Goal: Navigation & Orientation: Find specific page/section

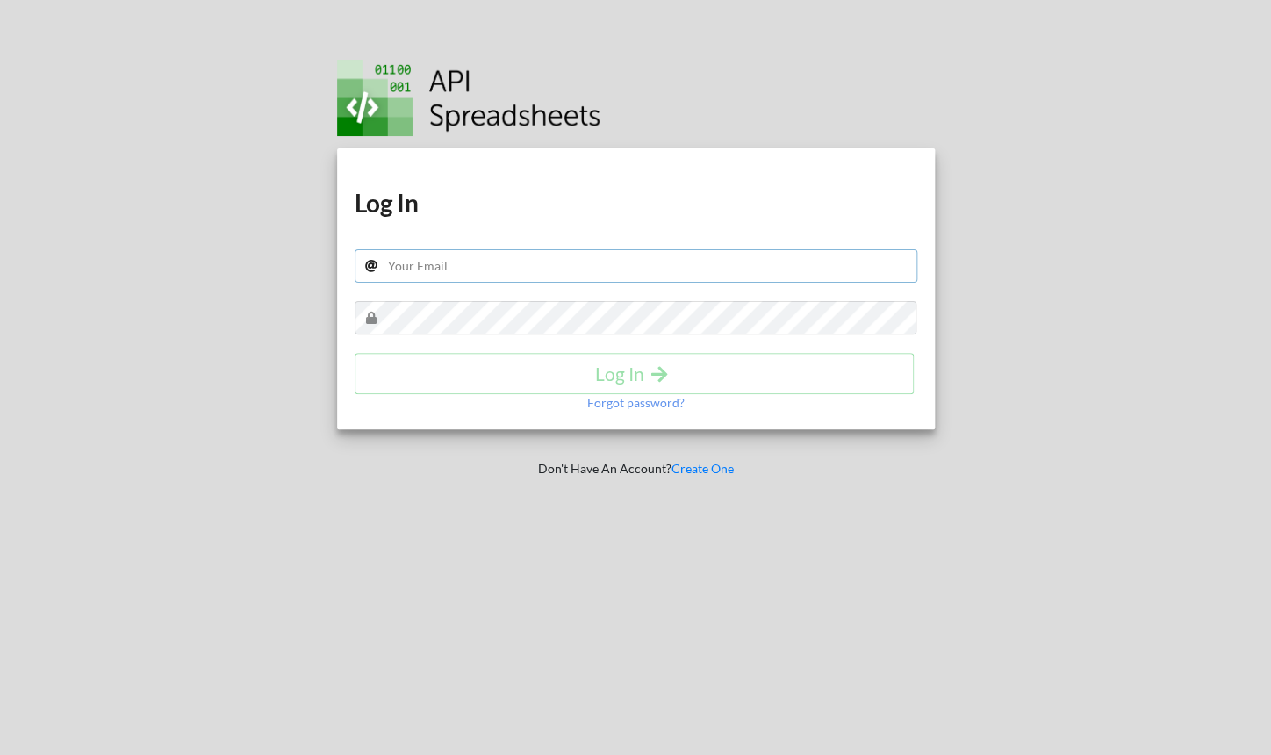
click at [506, 267] on input "text" at bounding box center [636, 265] width 563 height 33
type input "[EMAIL_ADDRESS][DOMAIN_NAME]"
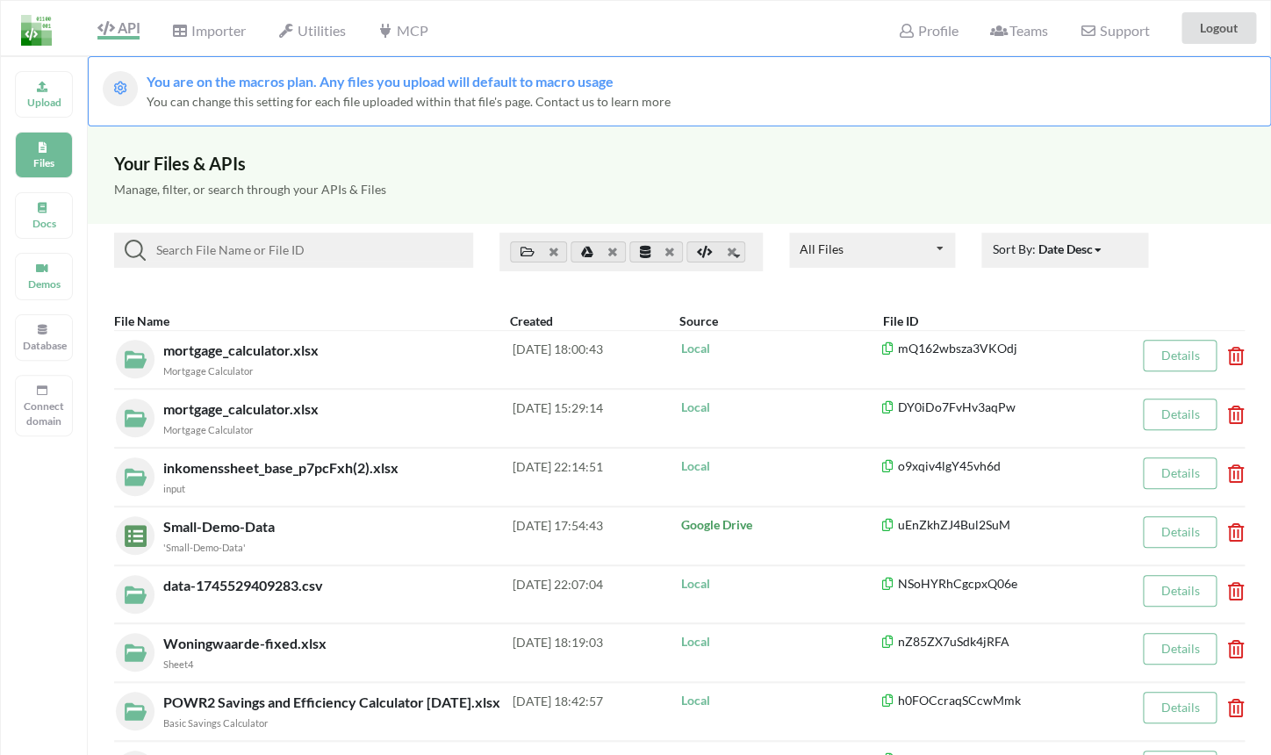
click at [1011, 39] on span "Teams" at bounding box center [1019, 30] width 58 height 17
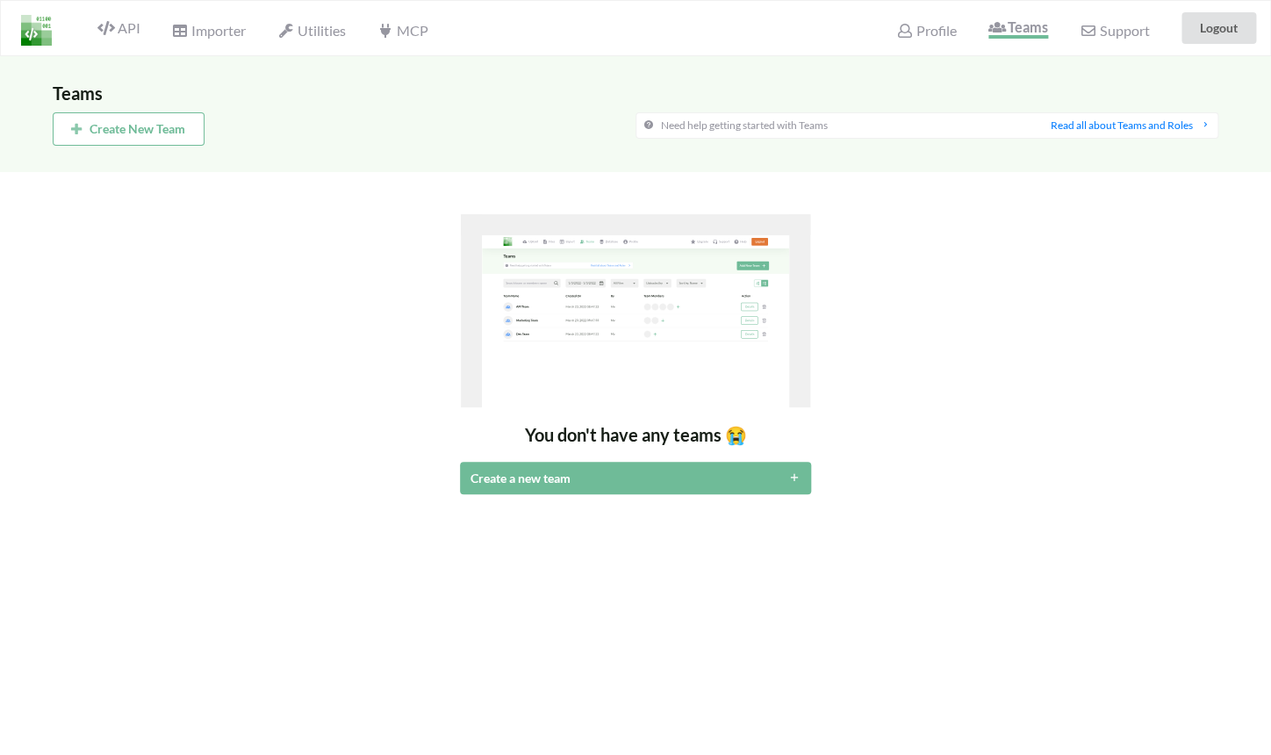
click at [195, 133] on button "Create New Team" at bounding box center [129, 128] width 152 height 33
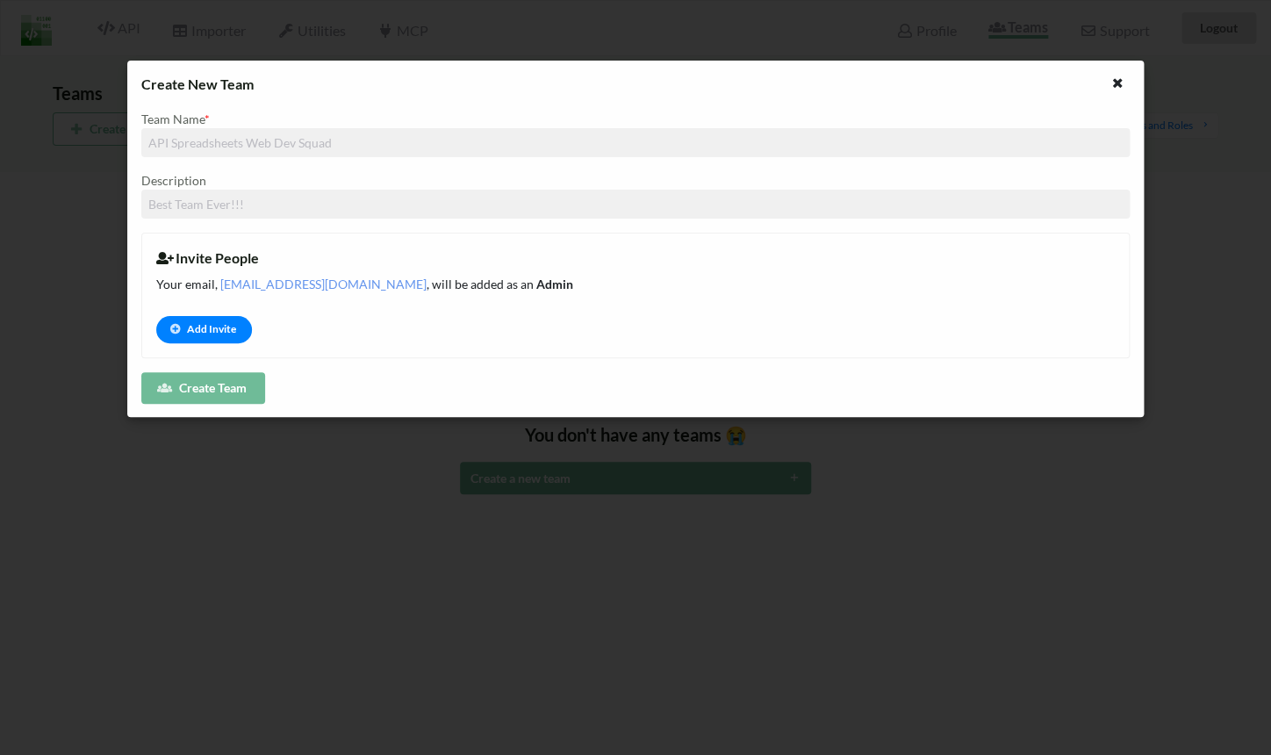
click at [188, 330] on button "Add Invite" at bounding box center [204, 329] width 96 height 27
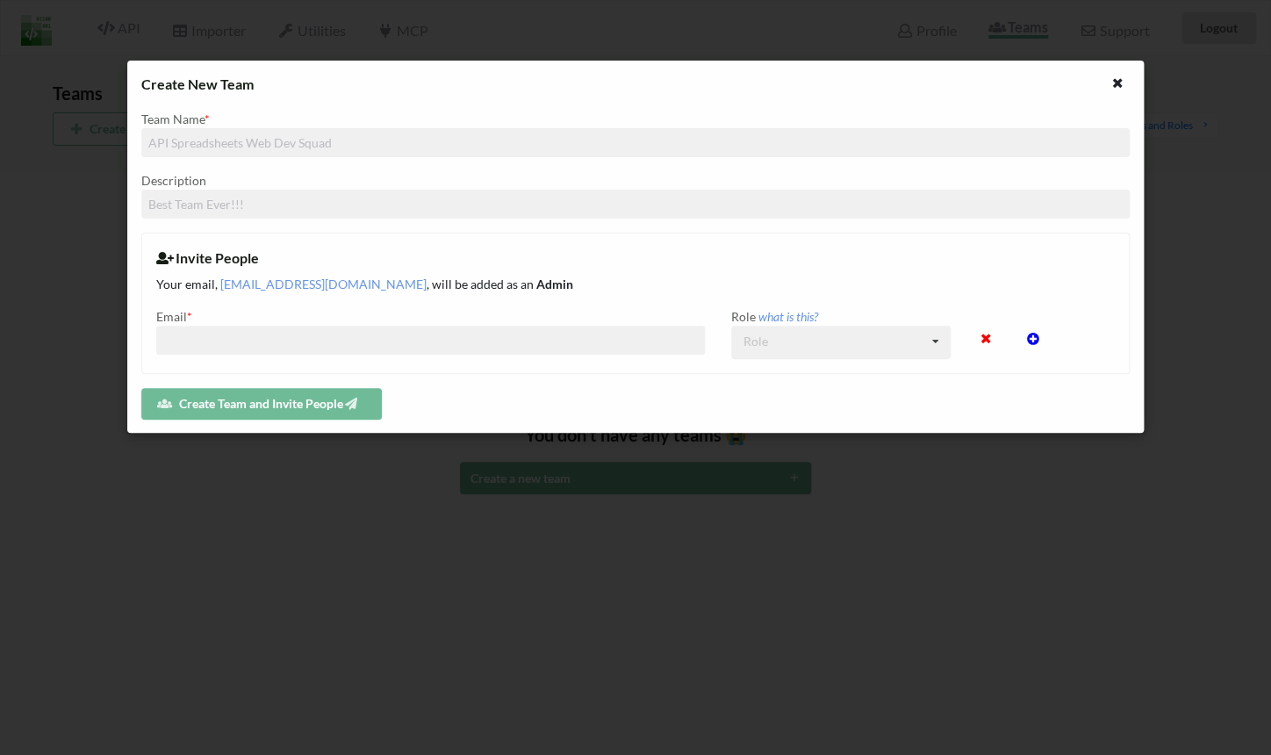
click at [985, 338] on icon at bounding box center [984, 332] width 15 height 12
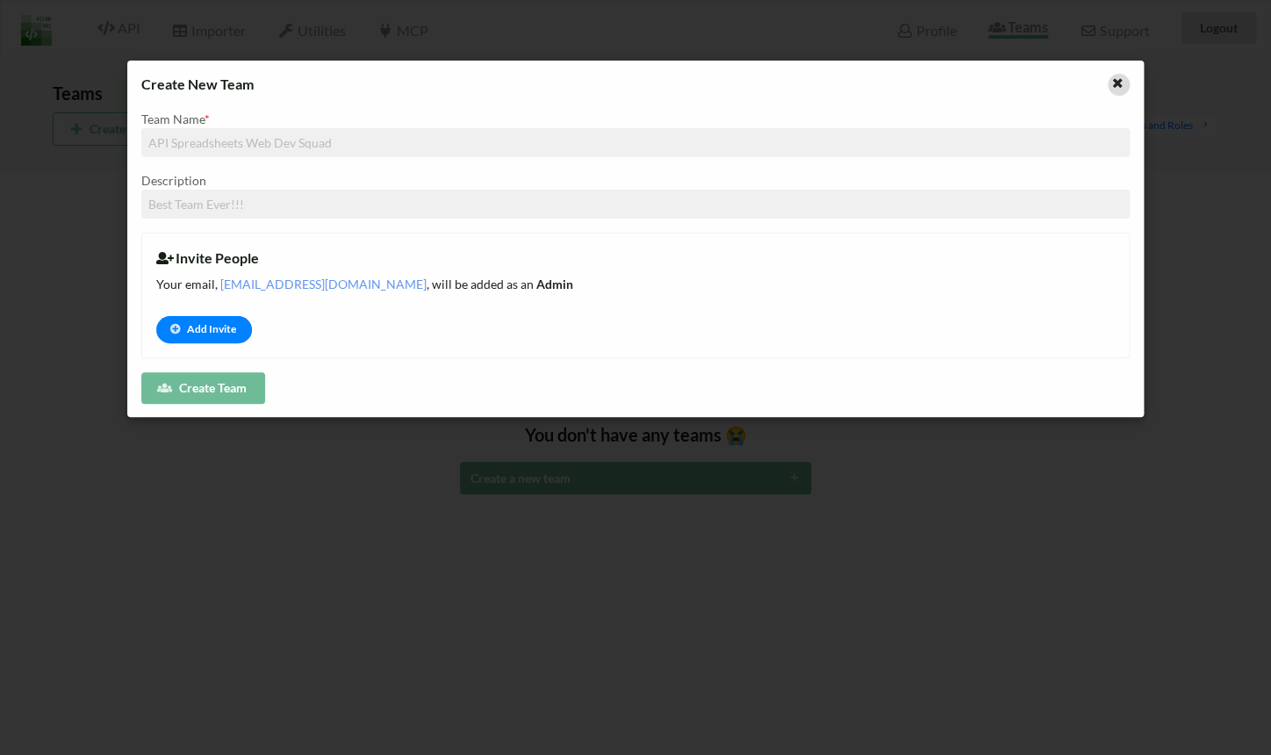
click at [1118, 87] on icon at bounding box center [1117, 81] width 15 height 12
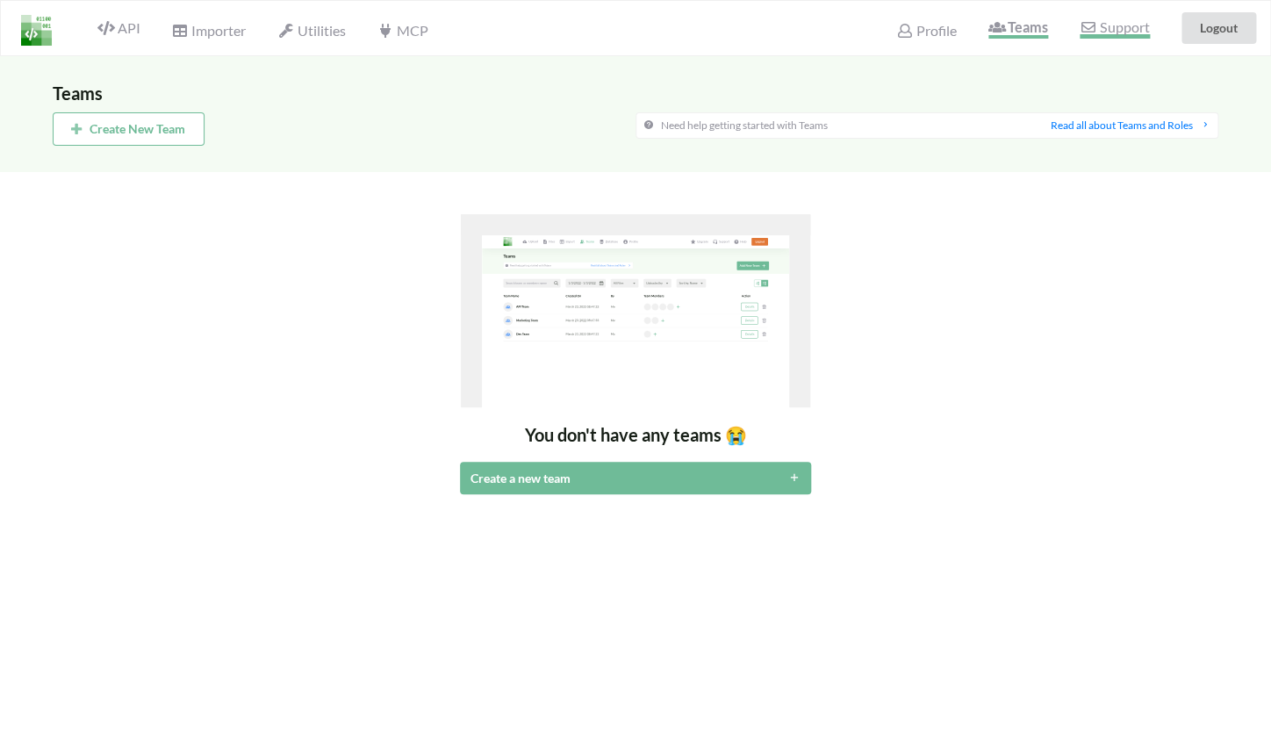
click at [1102, 24] on span "Support" at bounding box center [1114, 29] width 69 height 18
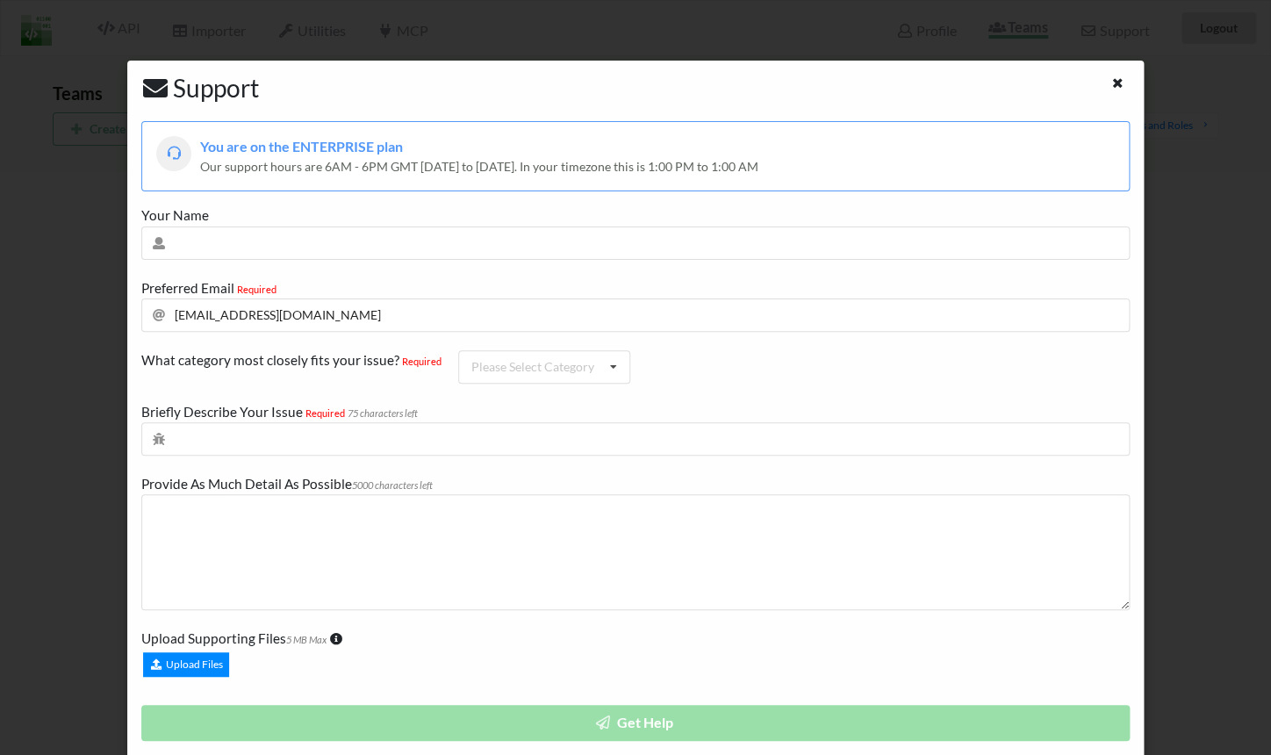
click at [1110, 83] on icon at bounding box center [1117, 81] width 15 height 12
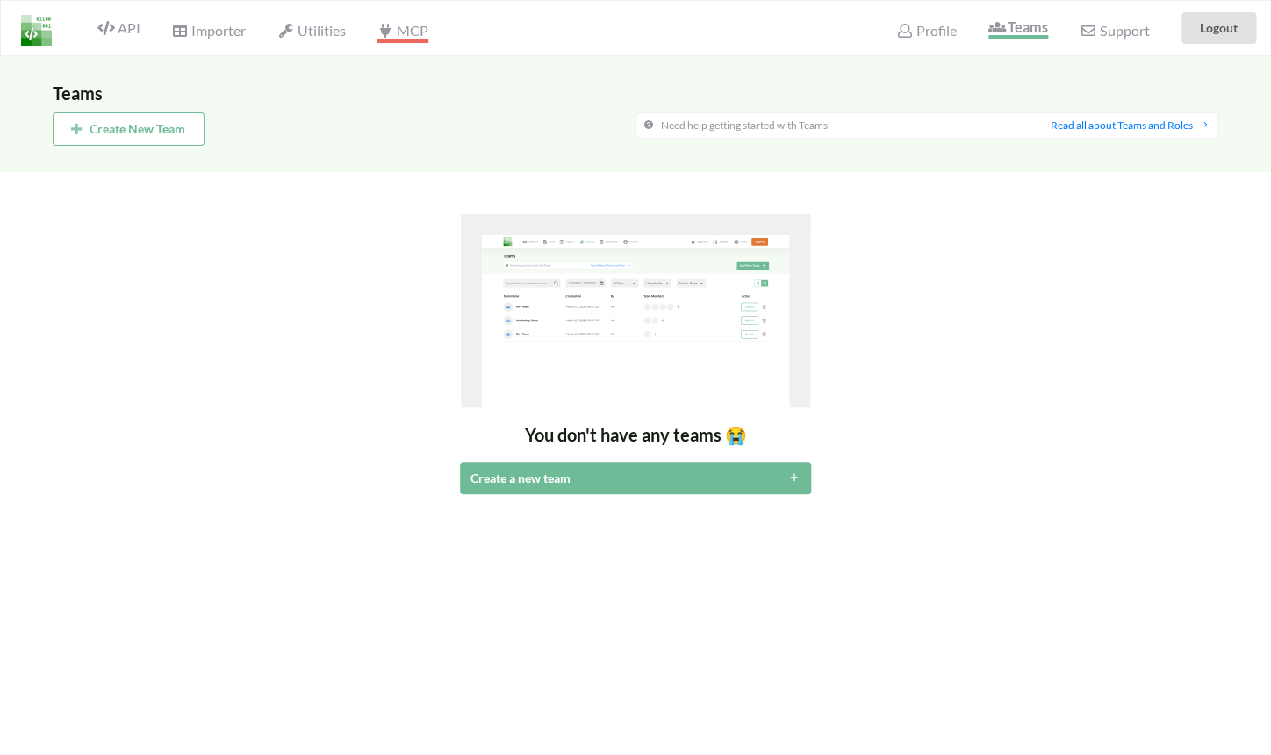
click at [424, 31] on span "MCP" at bounding box center [402, 32] width 51 height 21
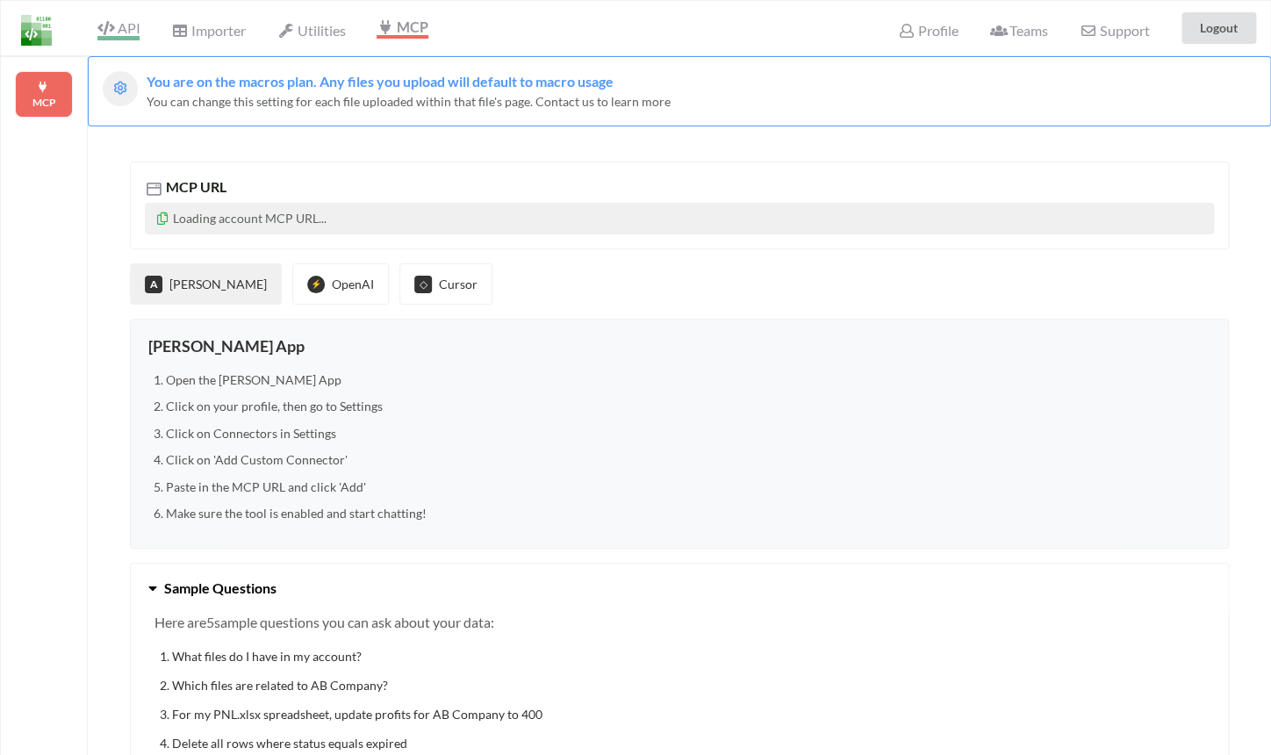
click at [110, 37] on span "API" at bounding box center [118, 29] width 42 height 21
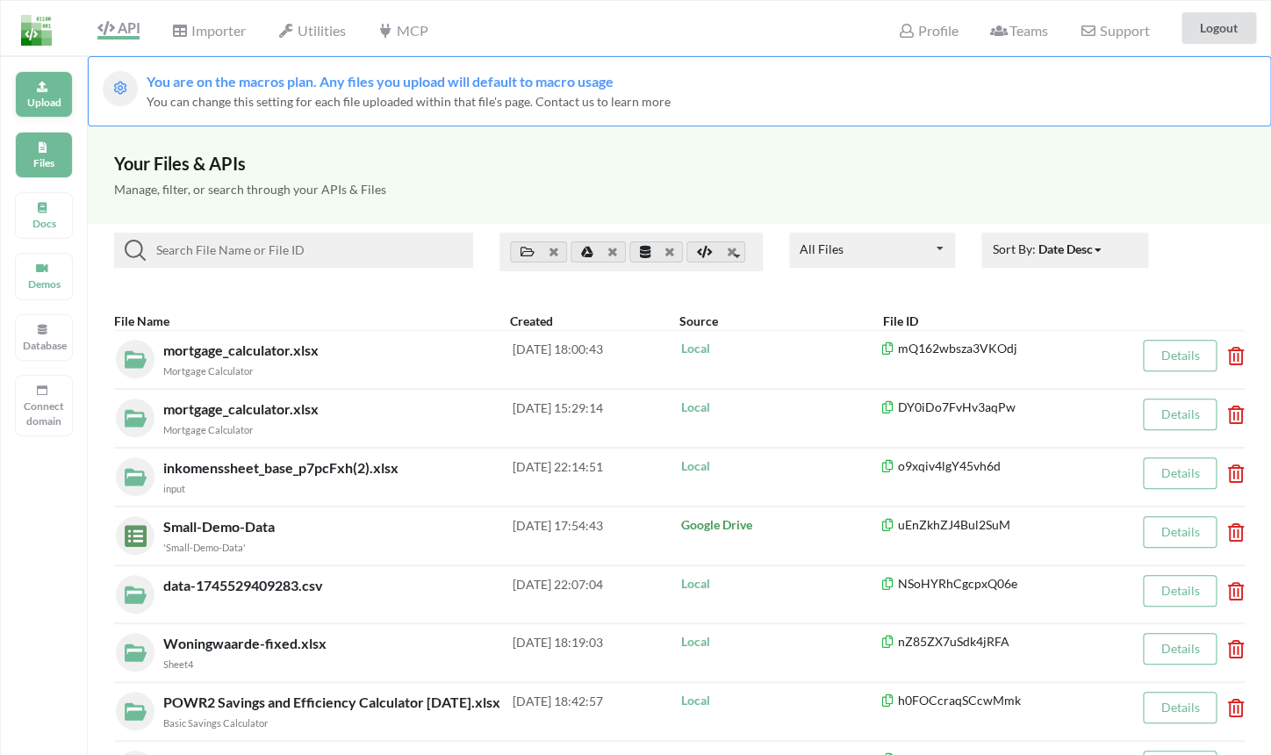
click at [38, 94] on div "Upload" at bounding box center [44, 94] width 58 height 47
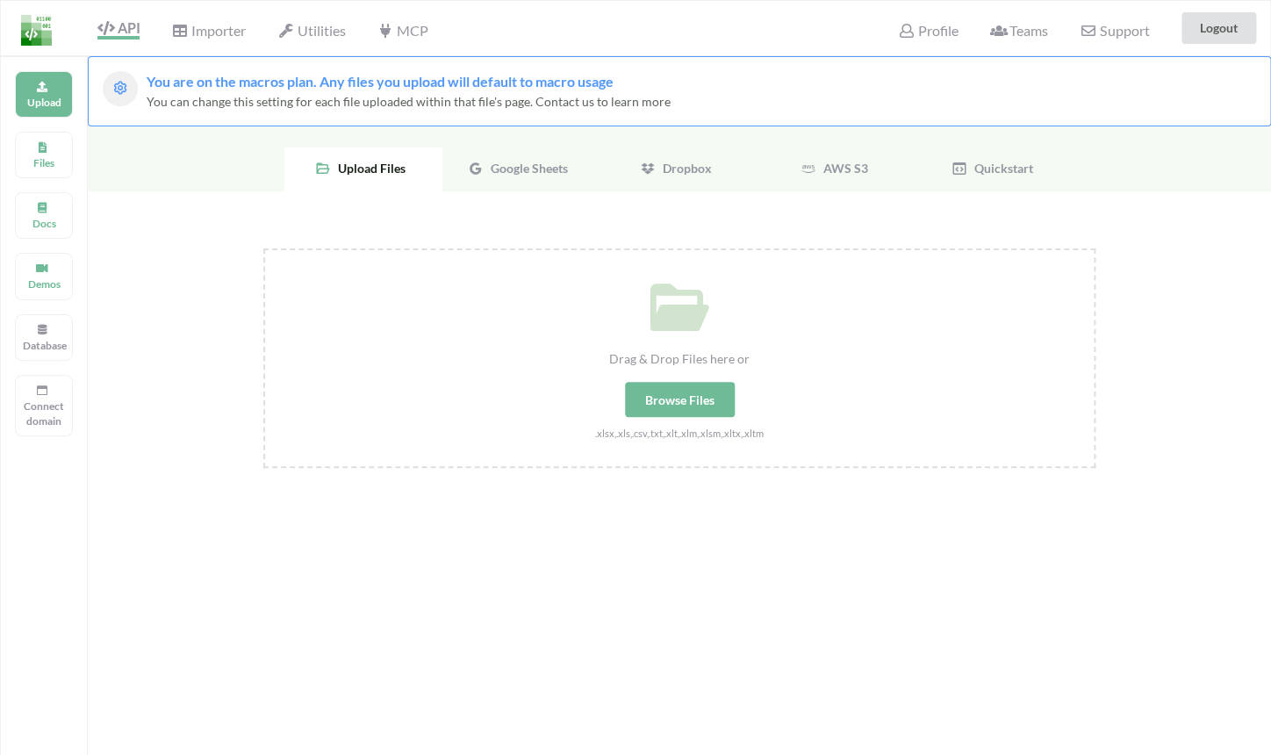
drag, startPoint x: 128, startPoint y: 38, endPoint x: 169, endPoint y: 39, distance: 41.3
click at [128, 38] on span "API" at bounding box center [118, 29] width 42 height 20
click at [195, 33] on span "Importer" at bounding box center [208, 32] width 74 height 21
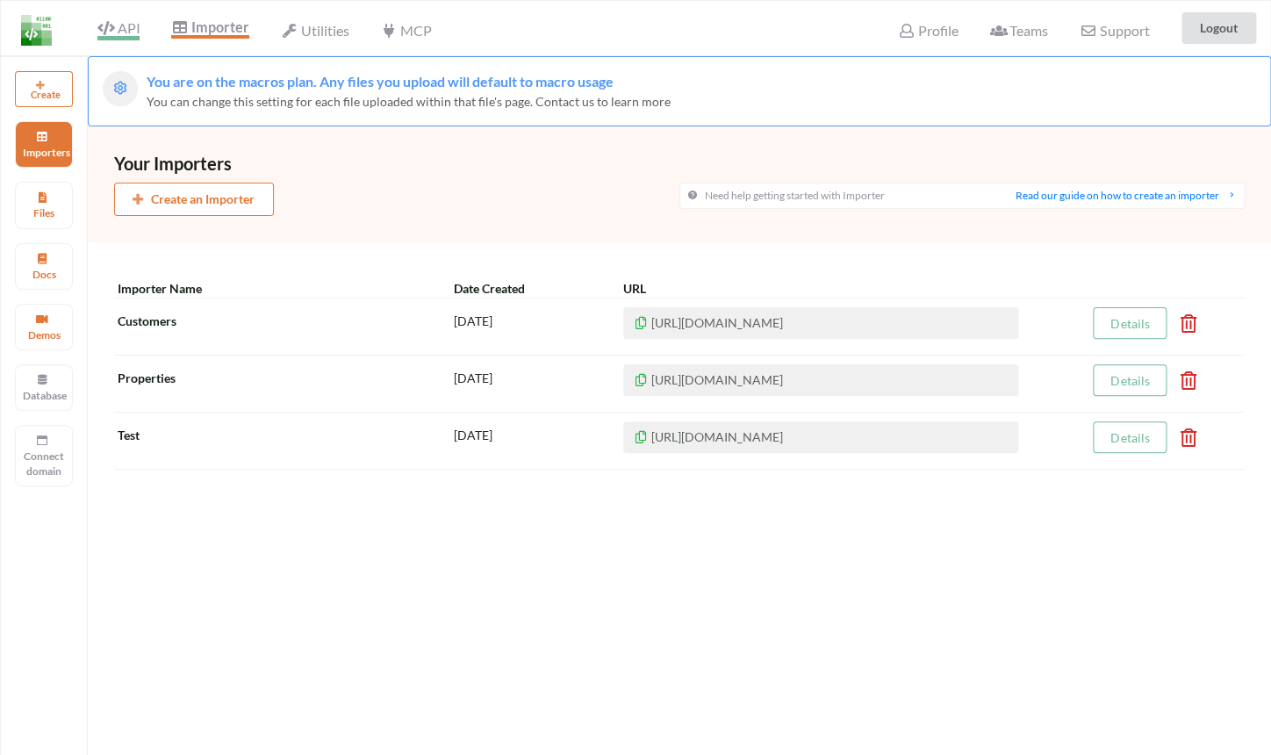
click at [109, 32] on icon at bounding box center [105, 28] width 17 height 14
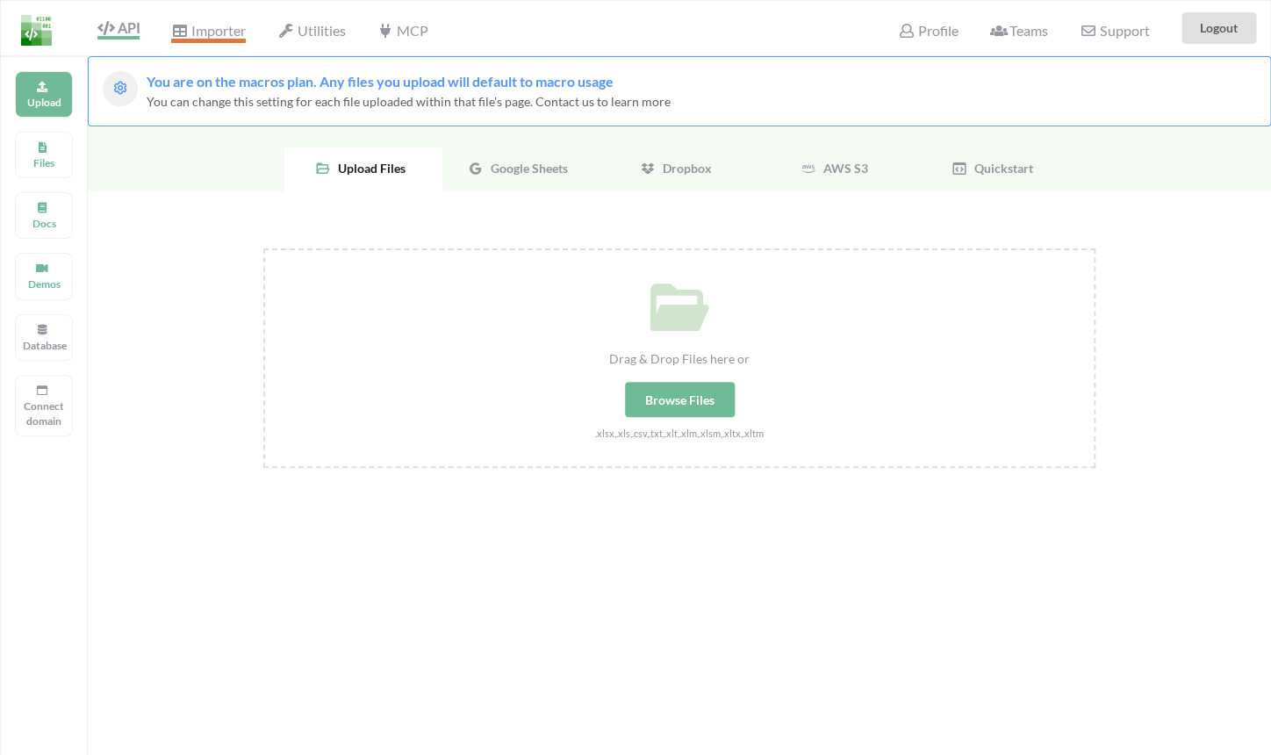
click at [216, 36] on span "Importer" at bounding box center [208, 32] width 74 height 21
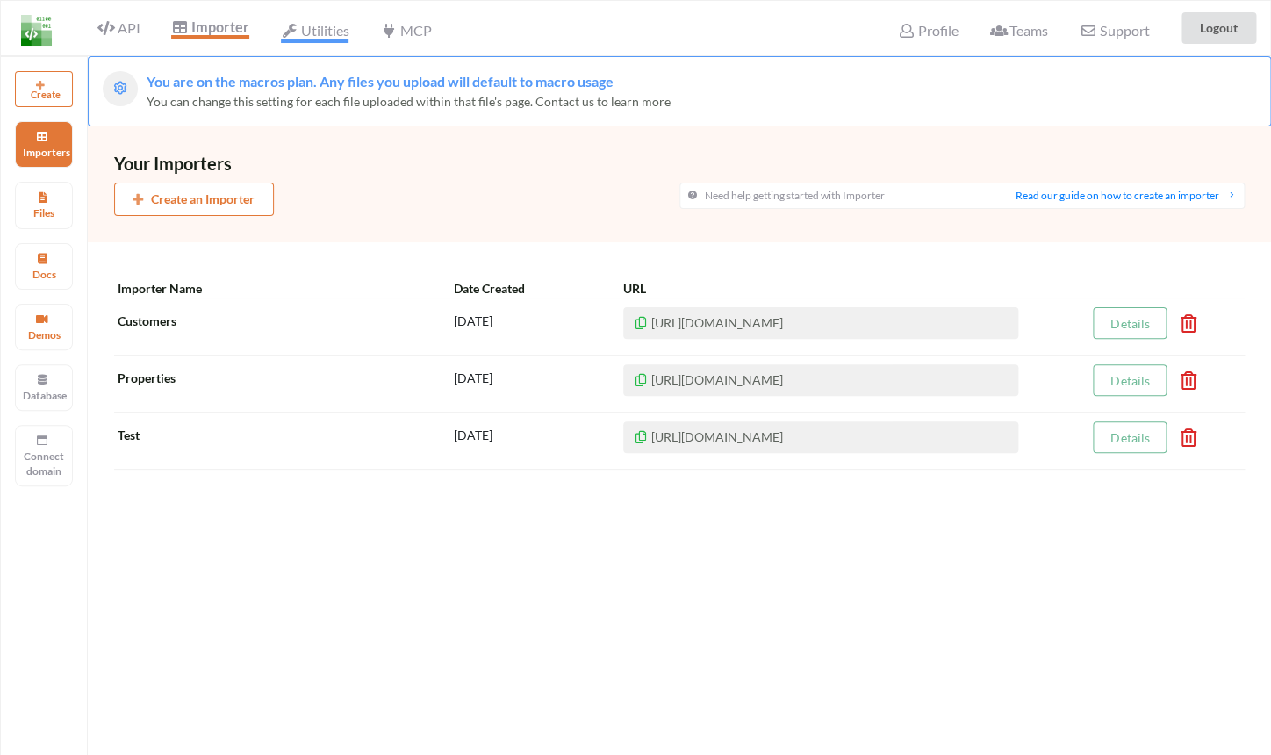
click at [324, 34] on span "Utilities" at bounding box center [315, 32] width 68 height 21
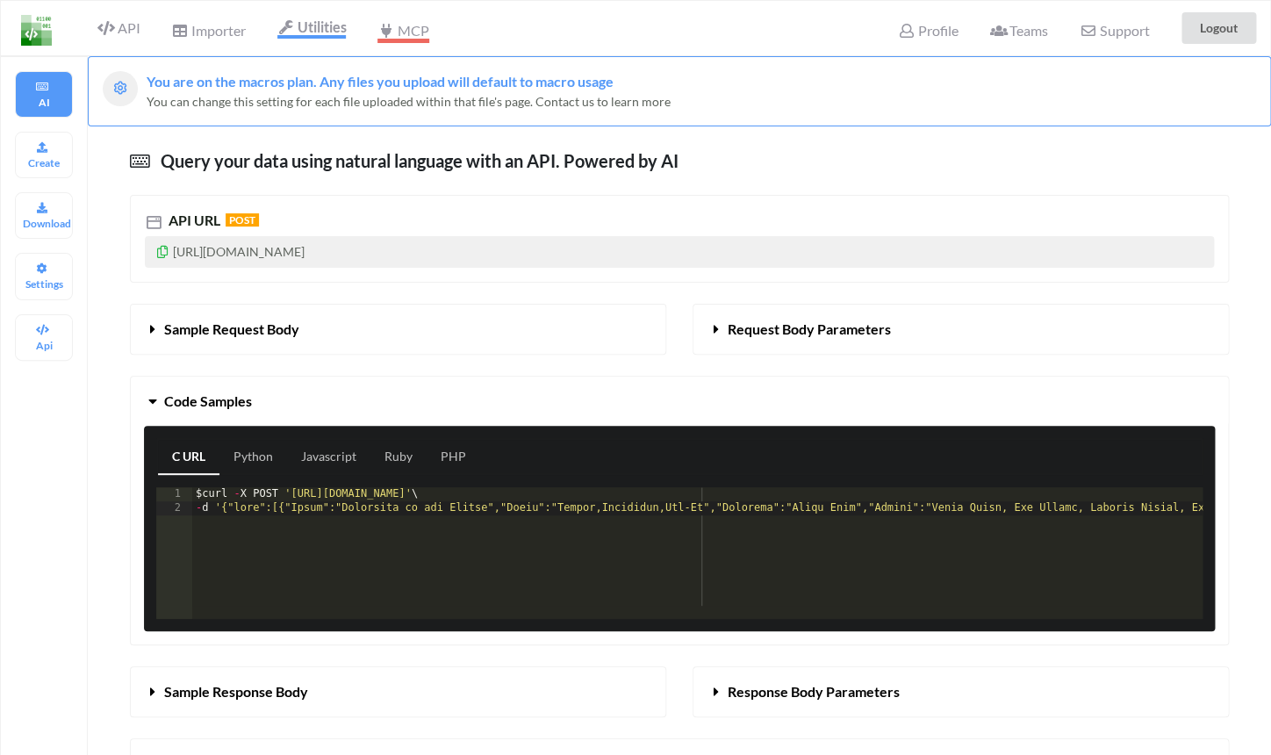
click at [383, 33] on icon at bounding box center [385, 31] width 17 height 14
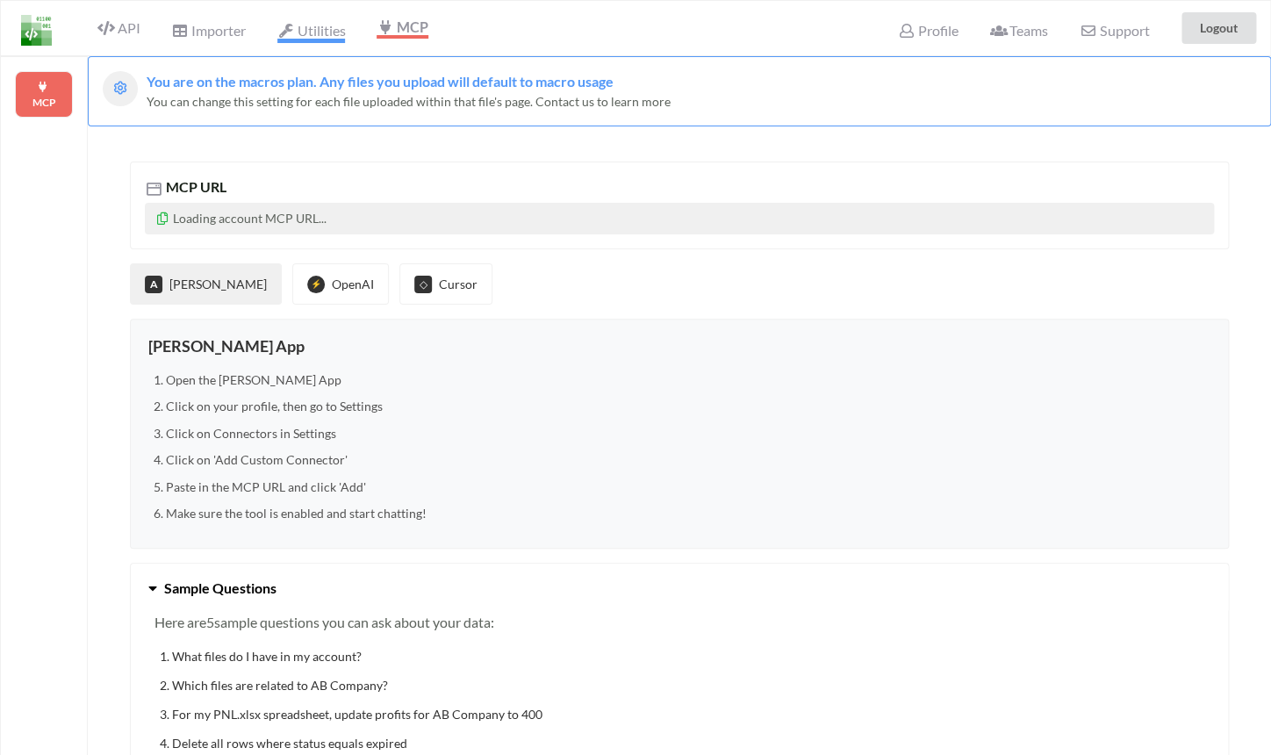
click at [286, 33] on icon at bounding box center [285, 31] width 17 height 14
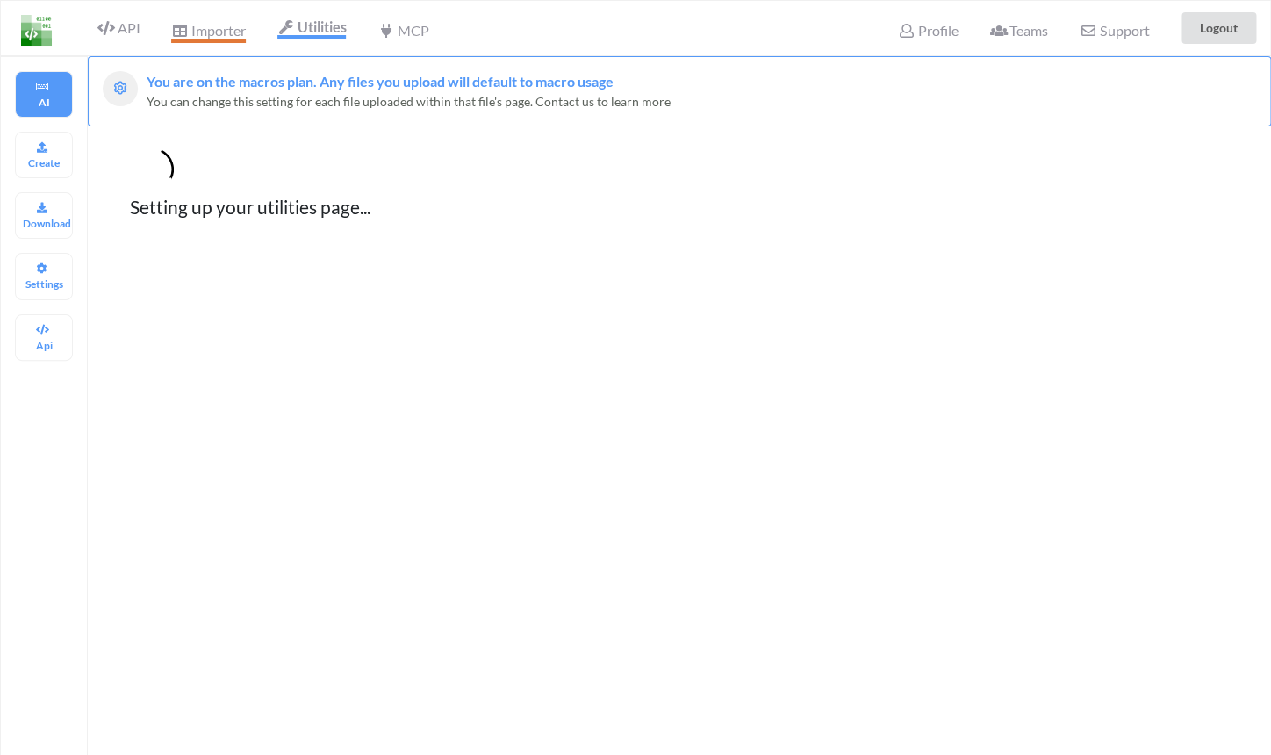
click at [203, 32] on span "Importer" at bounding box center [208, 32] width 74 height 21
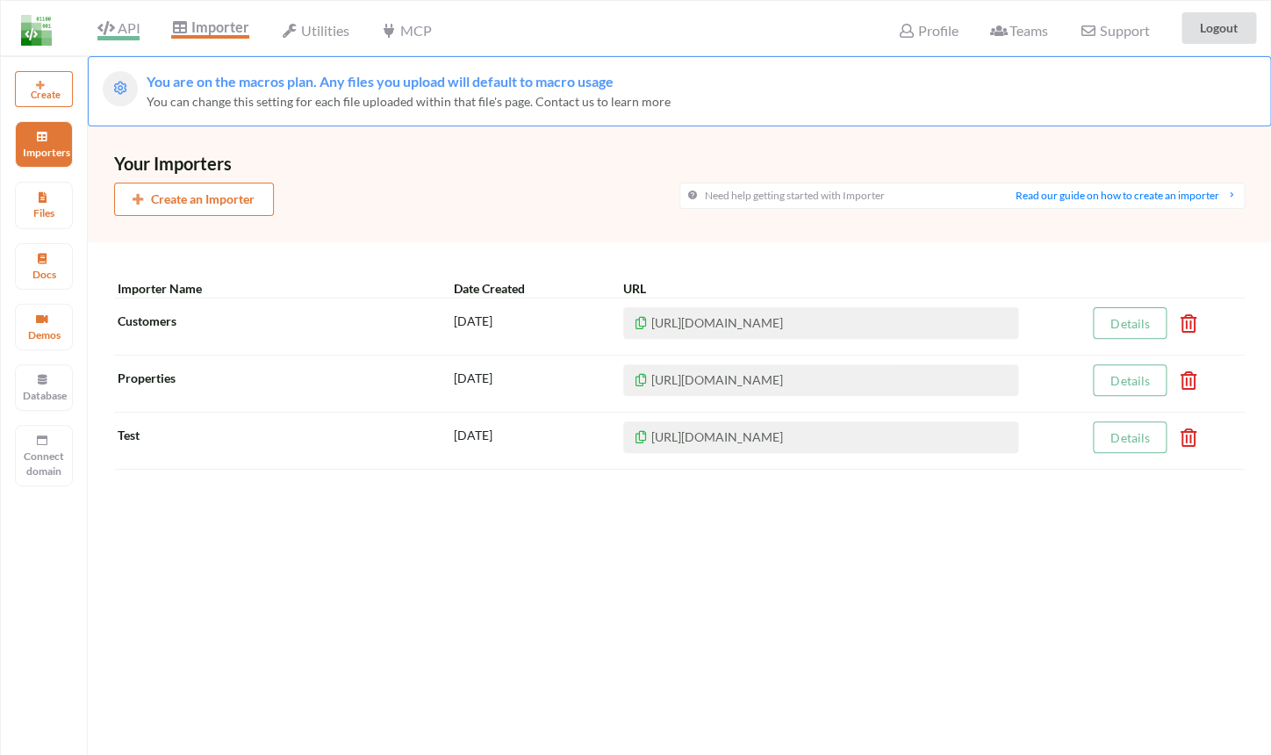
click at [128, 30] on span "API" at bounding box center [118, 29] width 42 height 21
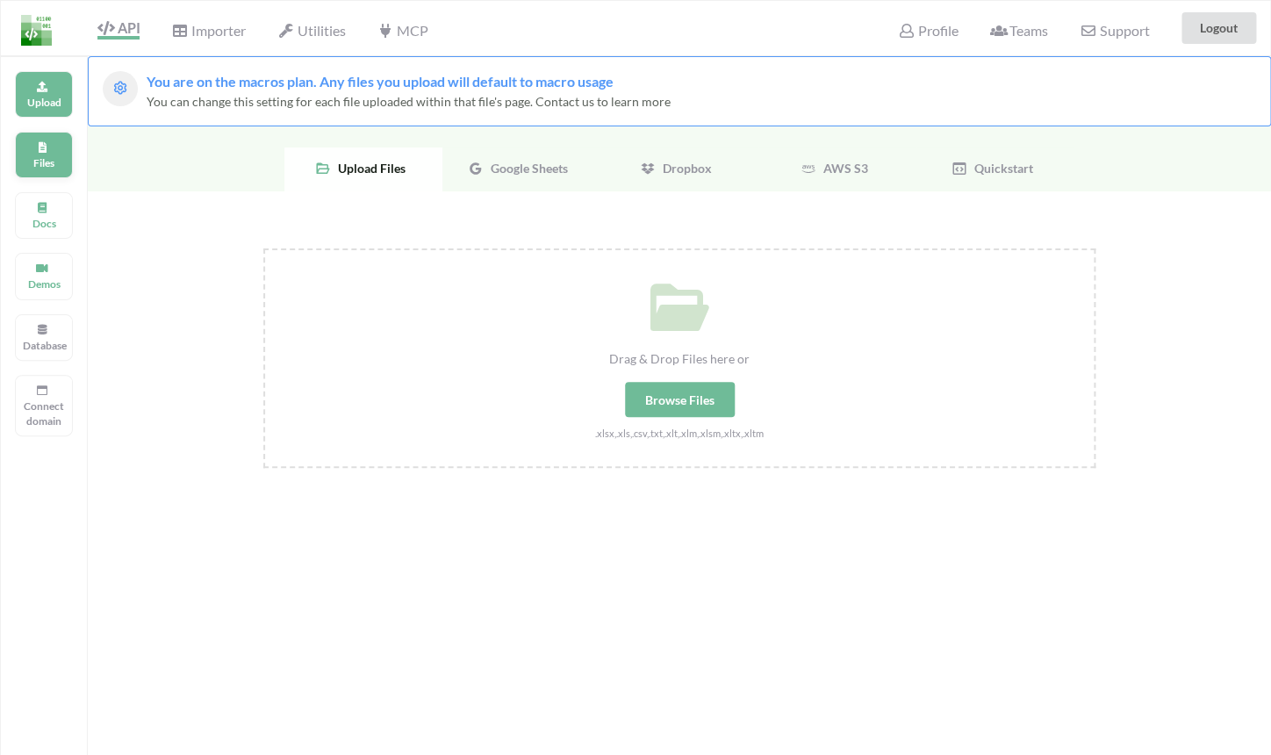
click at [38, 156] on p "Files" at bounding box center [44, 162] width 42 height 15
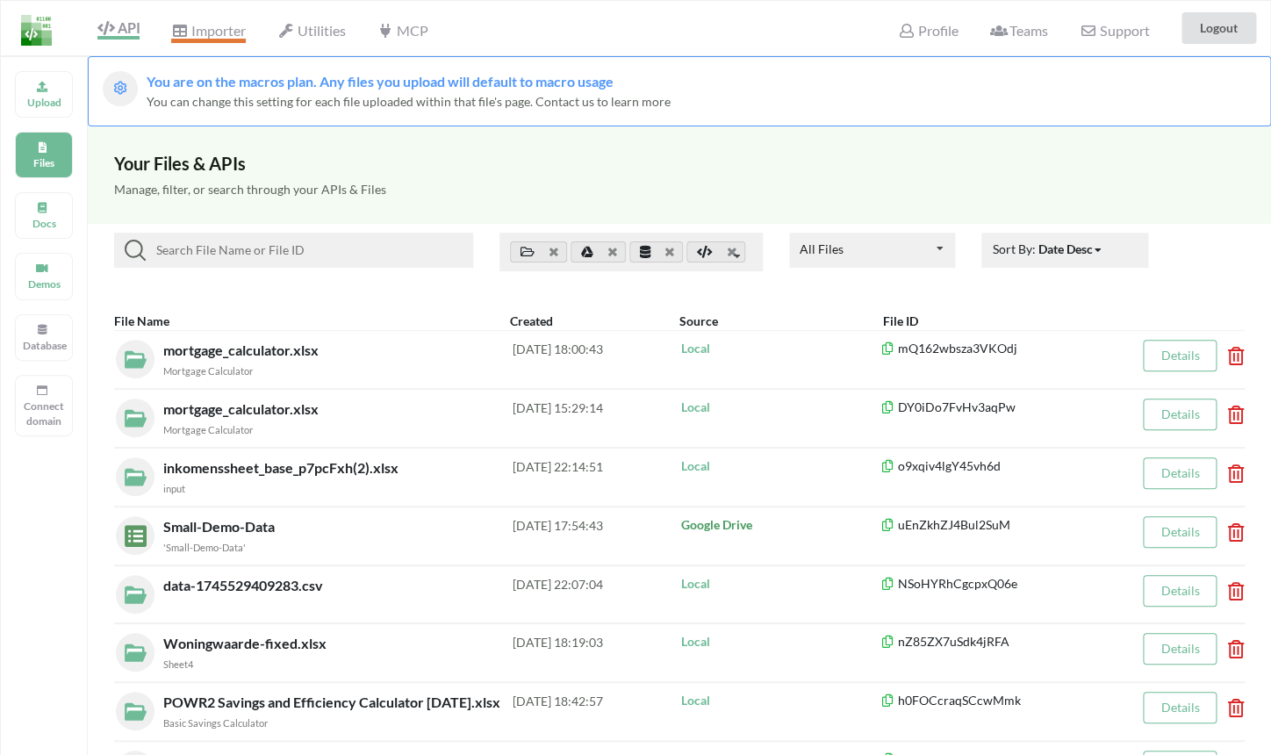
click at [197, 31] on span "Importer" at bounding box center [208, 32] width 74 height 21
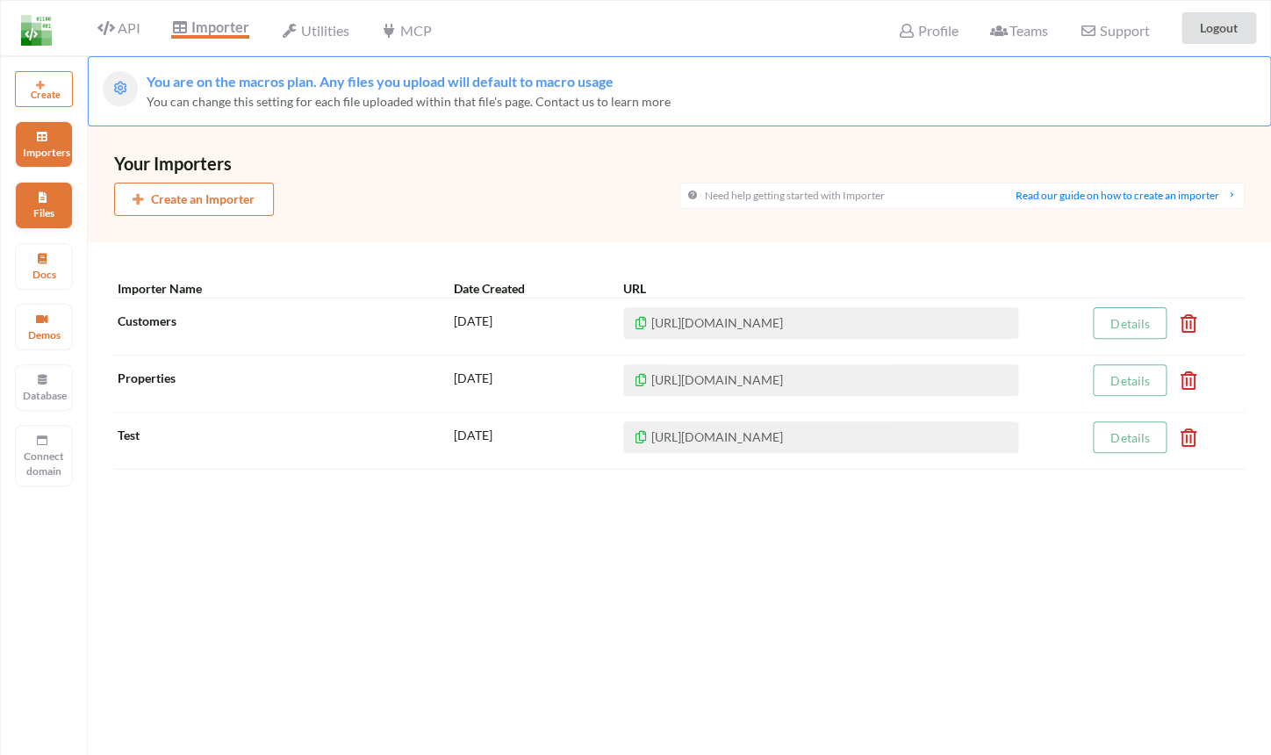
click at [65, 194] on div "Files" at bounding box center [44, 205] width 58 height 47
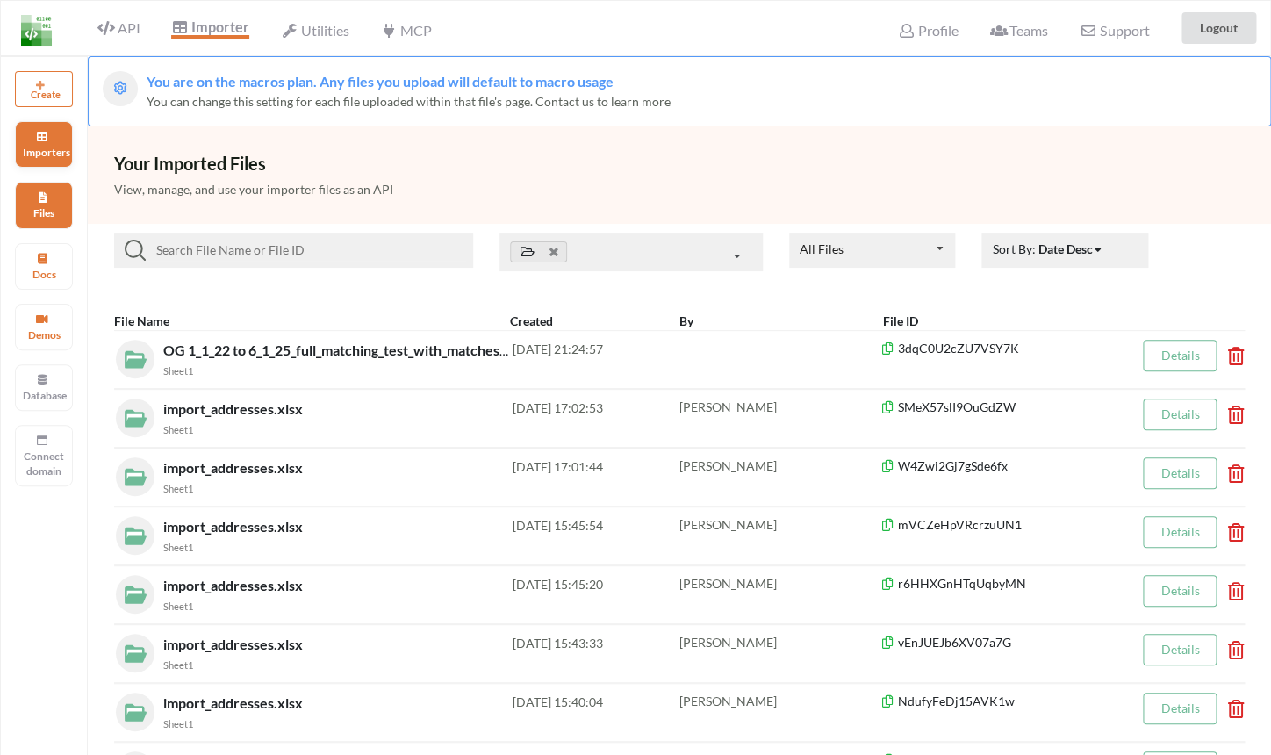
click at [49, 157] on p "Importers" at bounding box center [44, 152] width 42 height 15
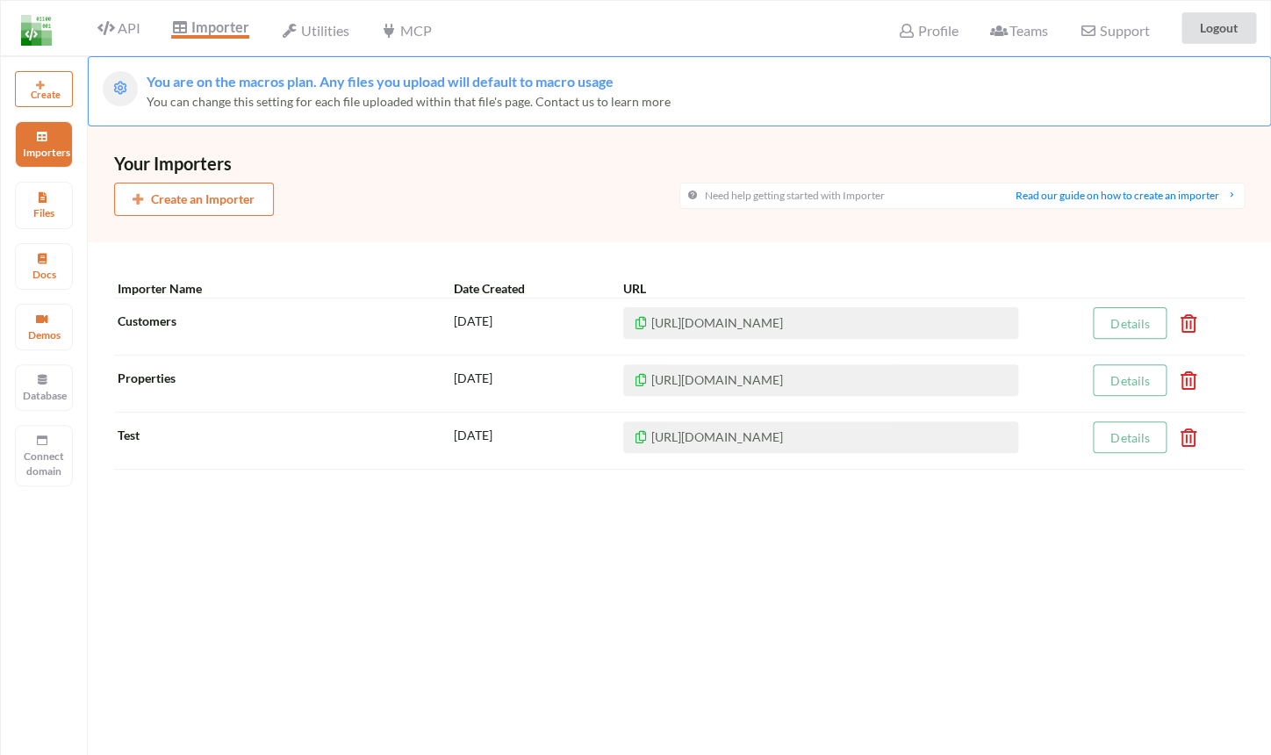
click at [456, 192] on div "Create an Importer" at bounding box center [396, 199] width 565 height 33
click at [68, 258] on div "Docs" at bounding box center [44, 266] width 58 height 47
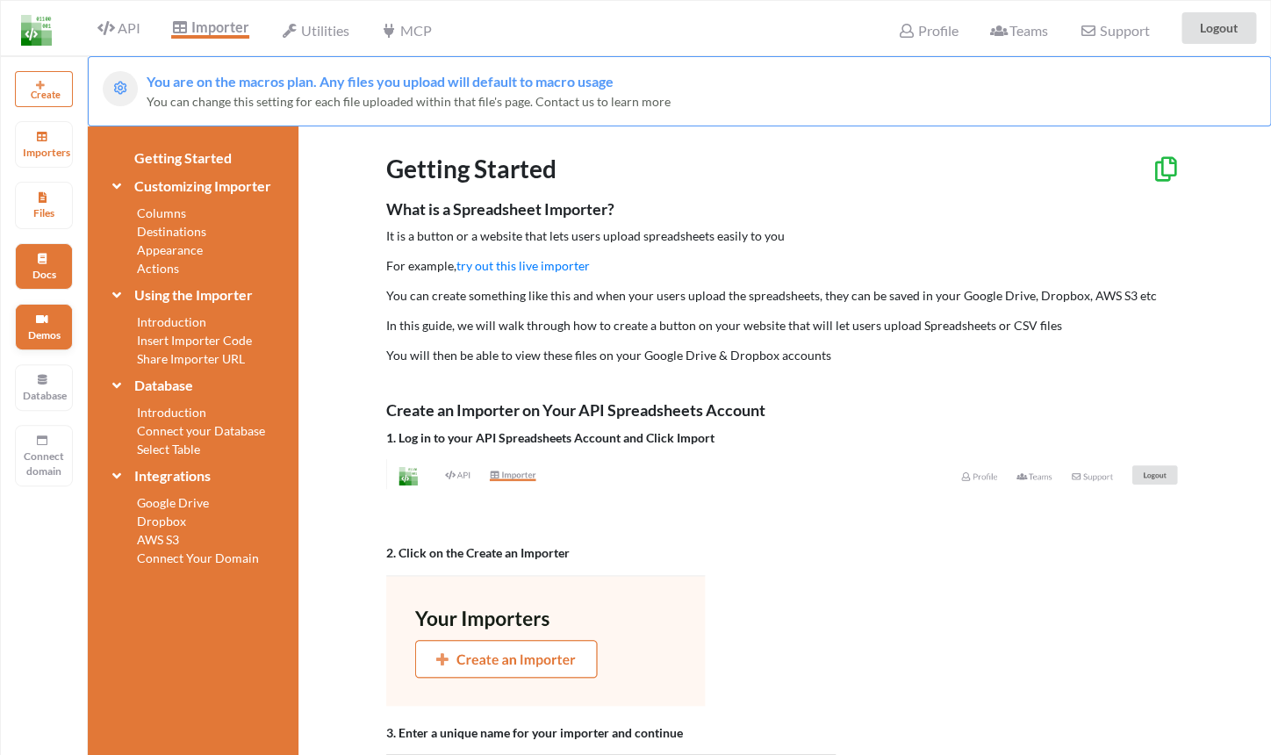
click at [52, 316] on div "Demos" at bounding box center [44, 327] width 58 height 47
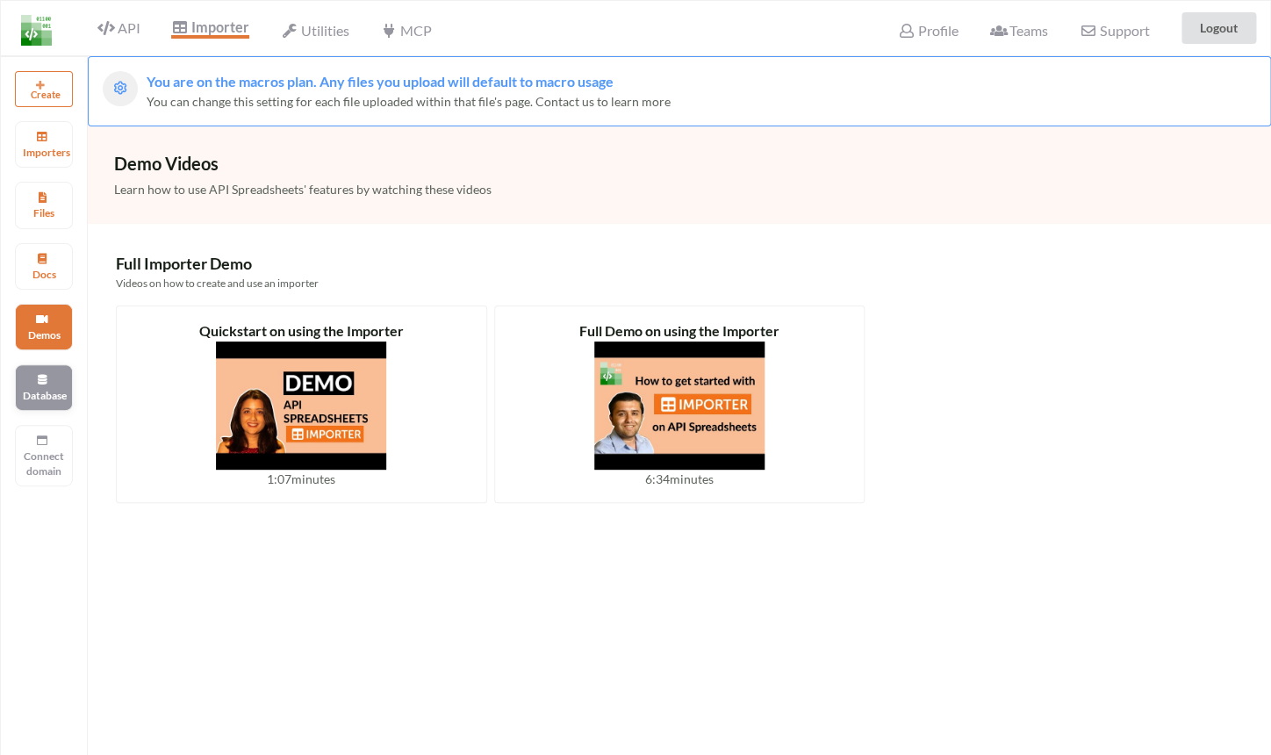
click at [50, 382] on div "Database" at bounding box center [44, 387] width 58 height 47
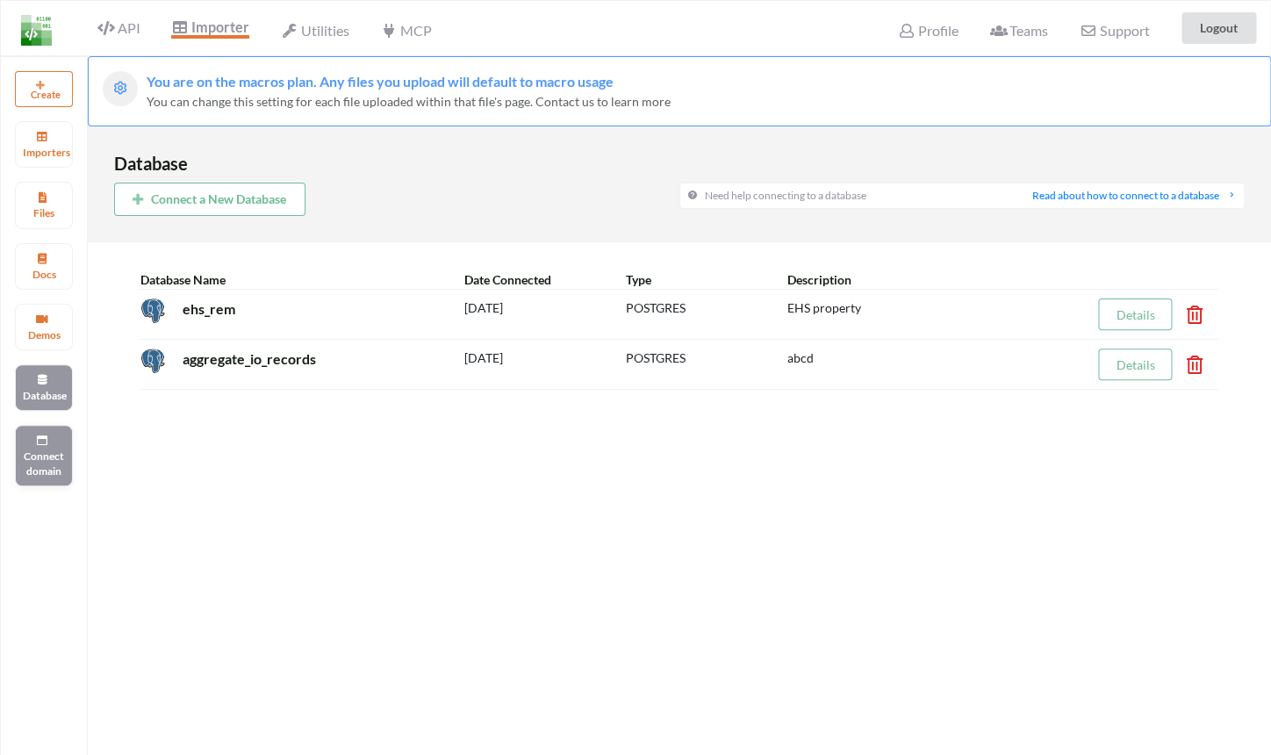
click at [48, 473] on p "Connect domain" at bounding box center [44, 464] width 42 height 30
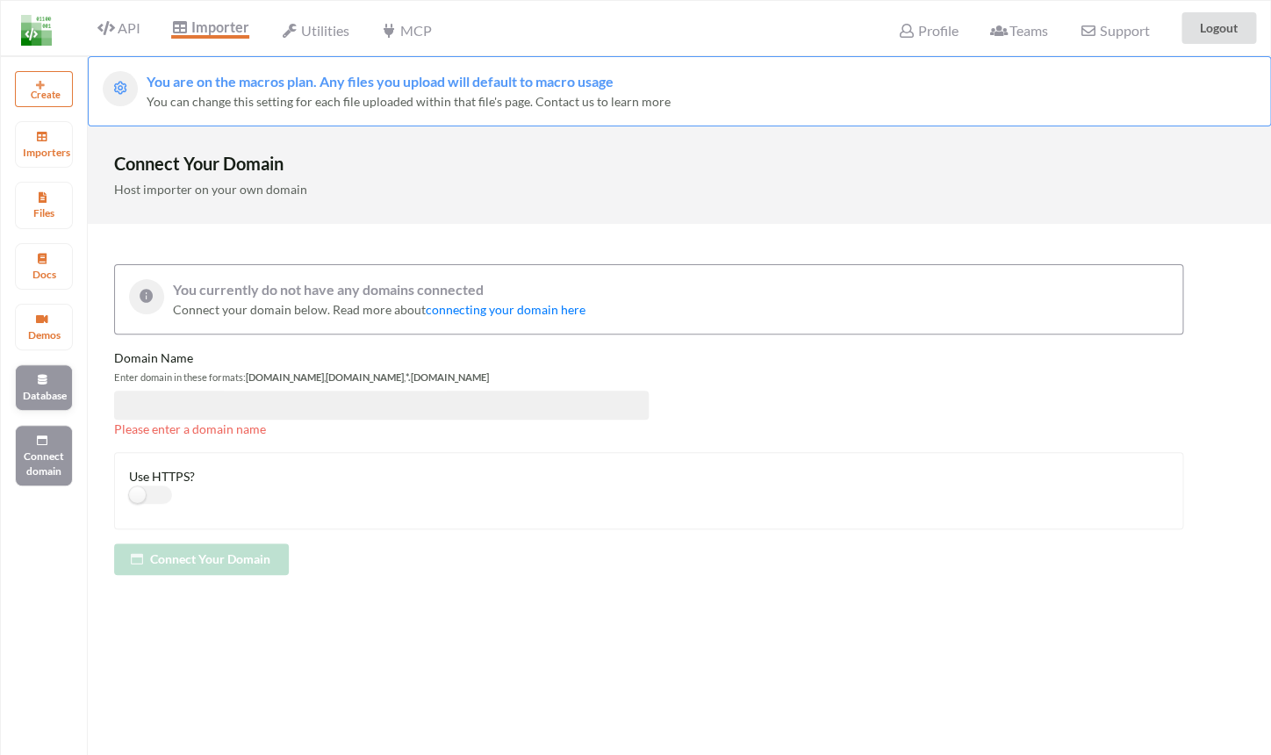
click at [51, 403] on p "Database" at bounding box center [44, 395] width 42 height 15
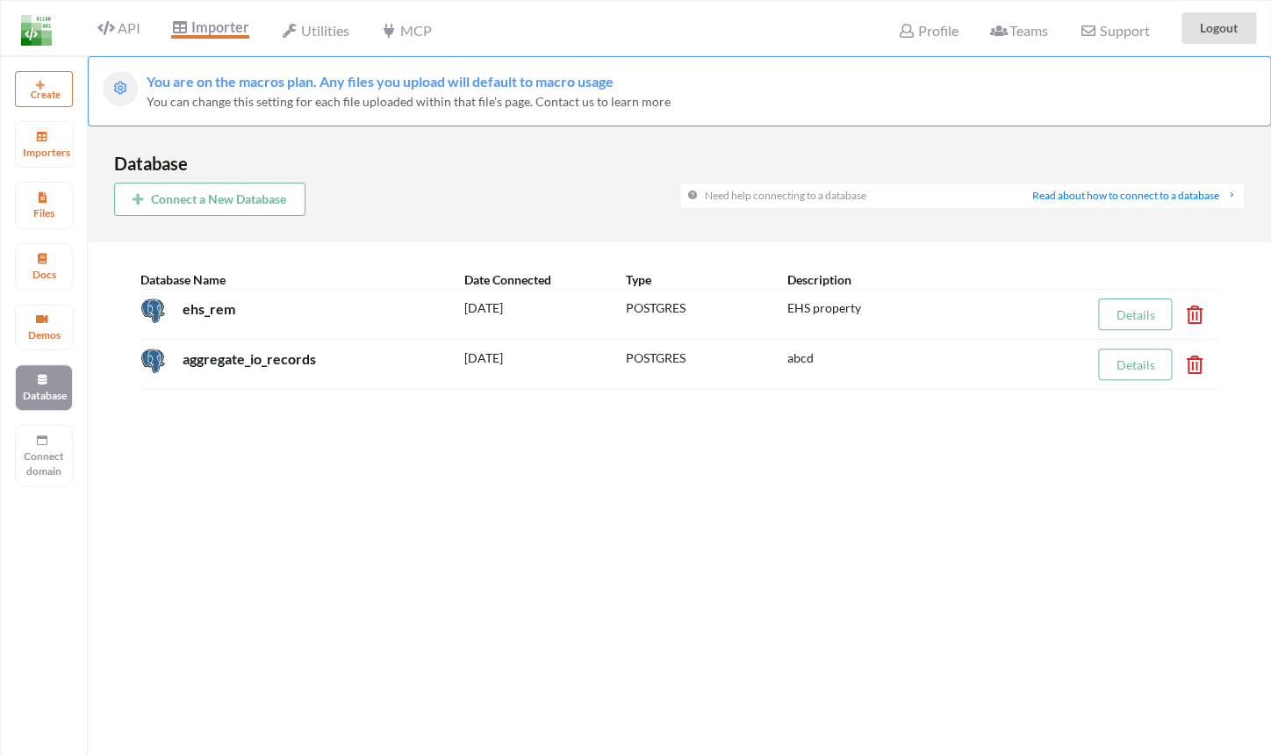
click at [405, 13] on div "MCP" at bounding box center [406, 28] width 74 height 39
click at [401, 24] on span "MCP" at bounding box center [405, 32] width 51 height 21
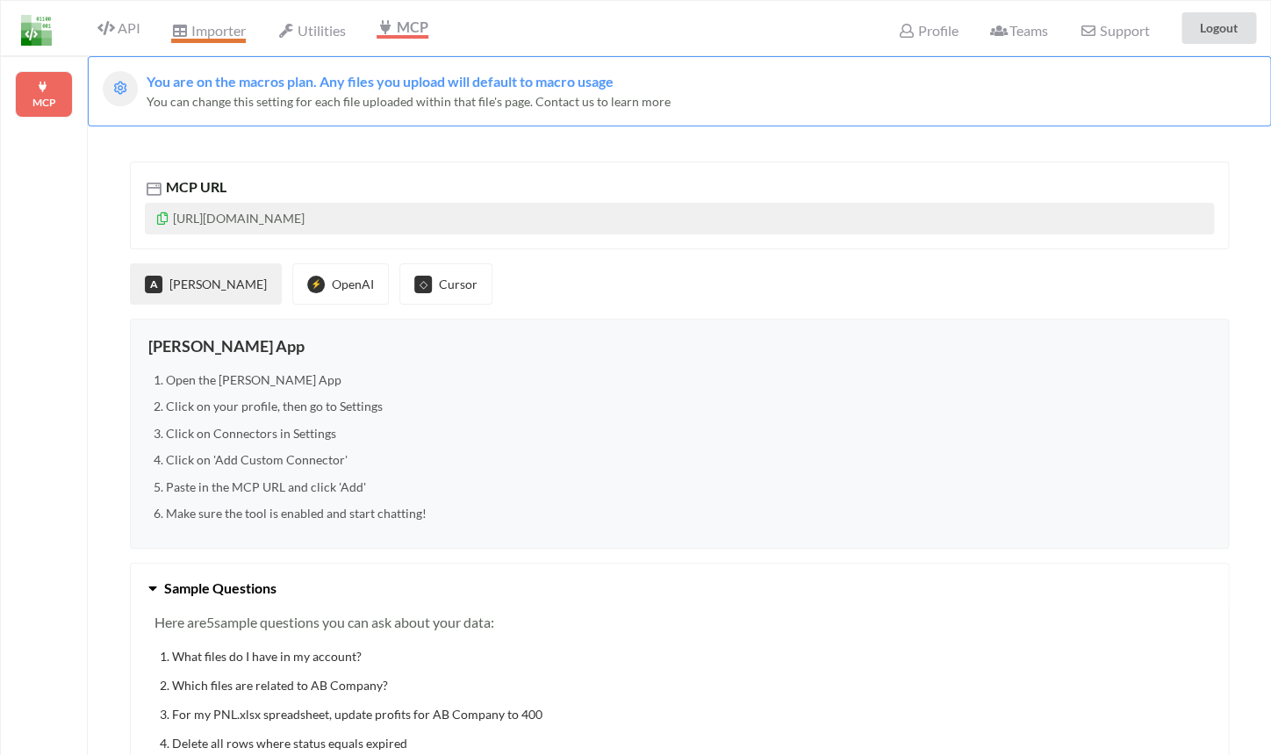
click at [192, 32] on span "Importer" at bounding box center [208, 32] width 74 height 21
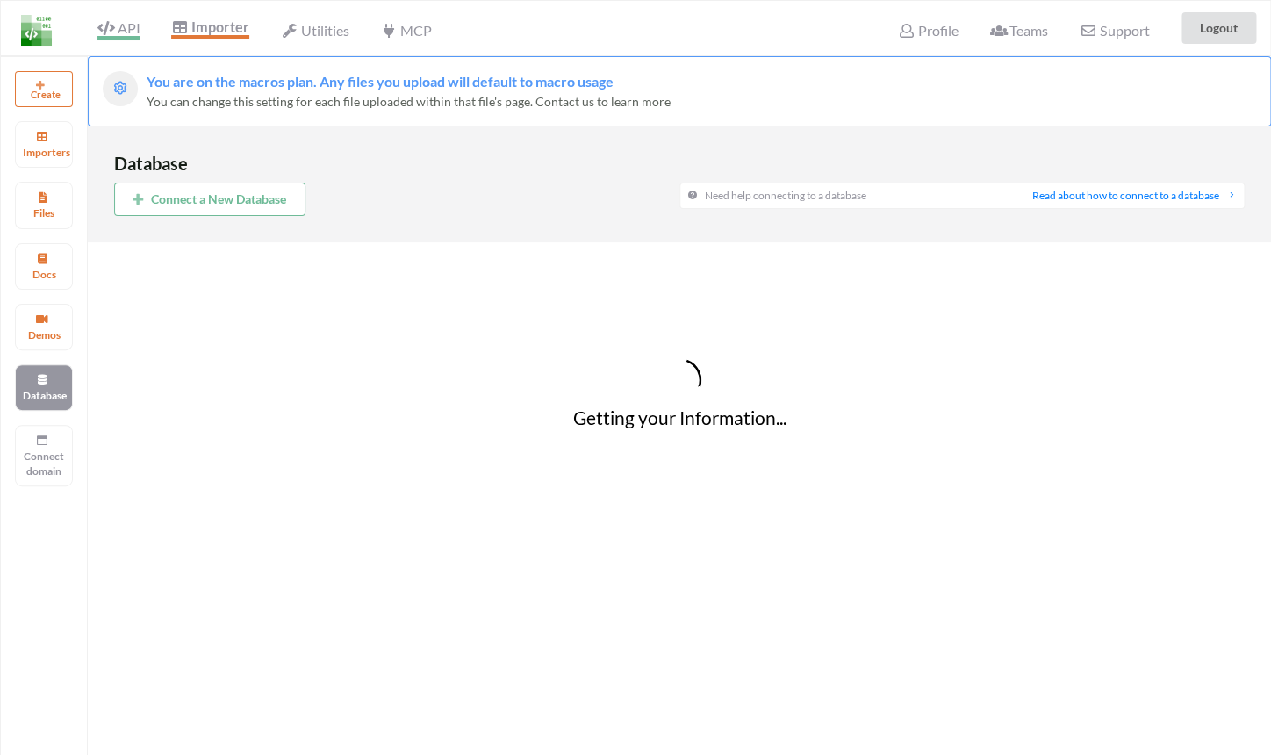
click at [116, 30] on span "API" at bounding box center [118, 29] width 42 height 21
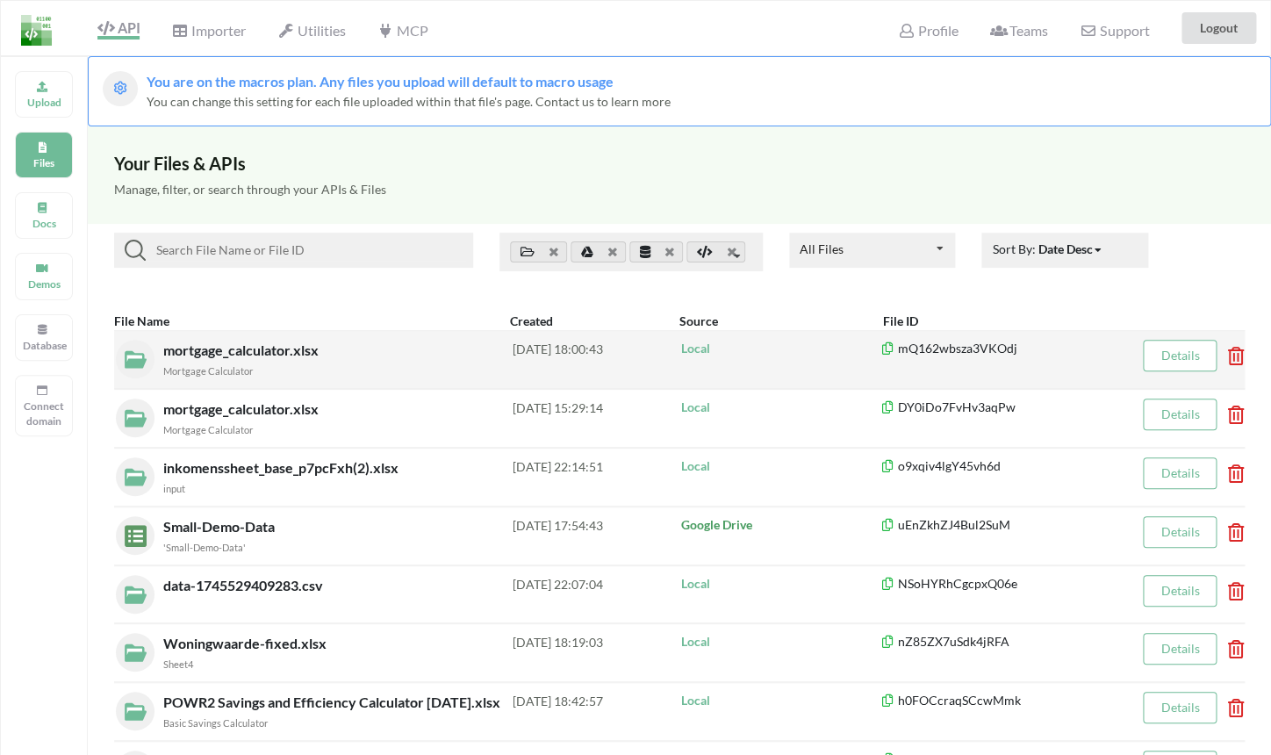
click at [283, 370] on div "Mortgage Calculator" at bounding box center [337, 370] width 349 height 18
